Goal: Transaction & Acquisition: Register for event/course

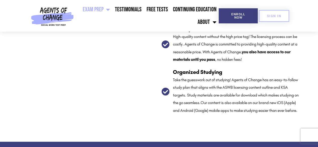
scroll to position [905, 0]
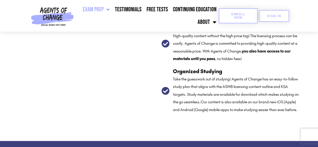
click at [235, 16] on span "Enroll Now" at bounding box center [238, 16] width 23 height 7
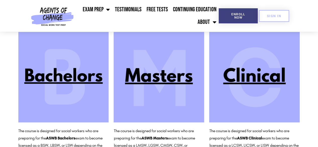
scroll to position [74, 0]
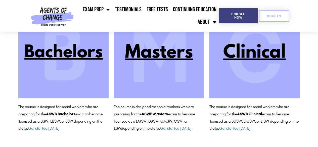
click at [174, 57] on img at bounding box center [159, 53] width 91 height 91
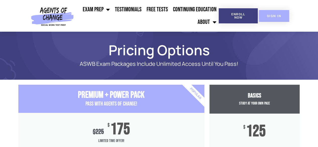
click at [277, 16] on span "SIGN IN" at bounding box center [274, 15] width 14 height 3
